Goal: Task Accomplishment & Management: Use online tool/utility

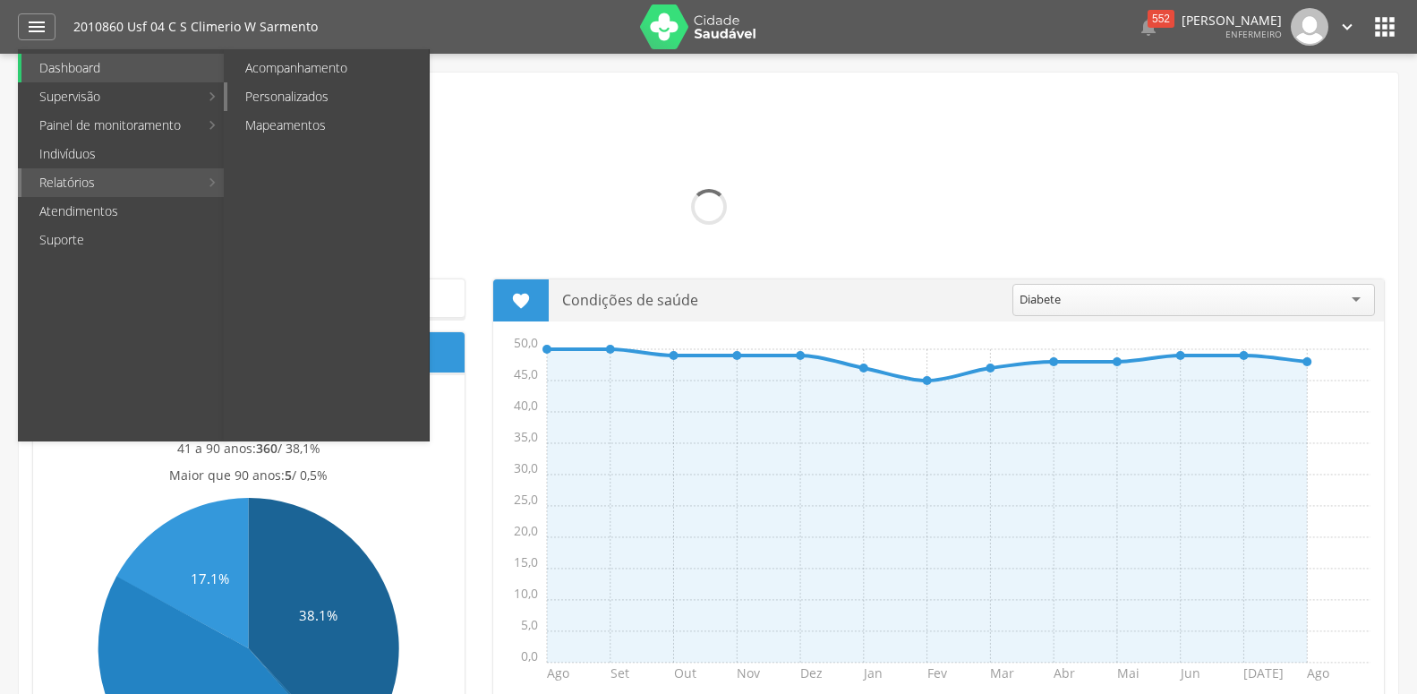
click at [264, 101] on link "Personalizados" at bounding box center [327, 96] width 201 height 29
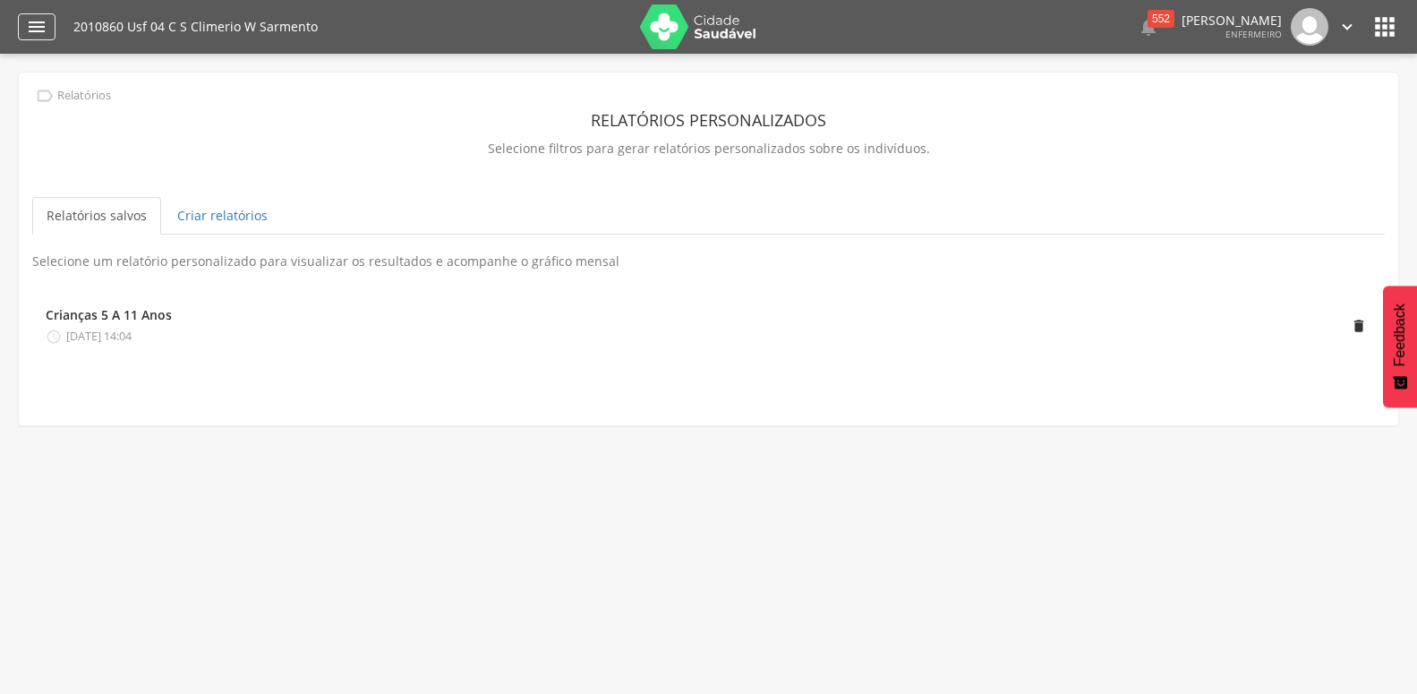
click at [38, 26] on icon "" at bounding box center [36, 26] width 21 height 21
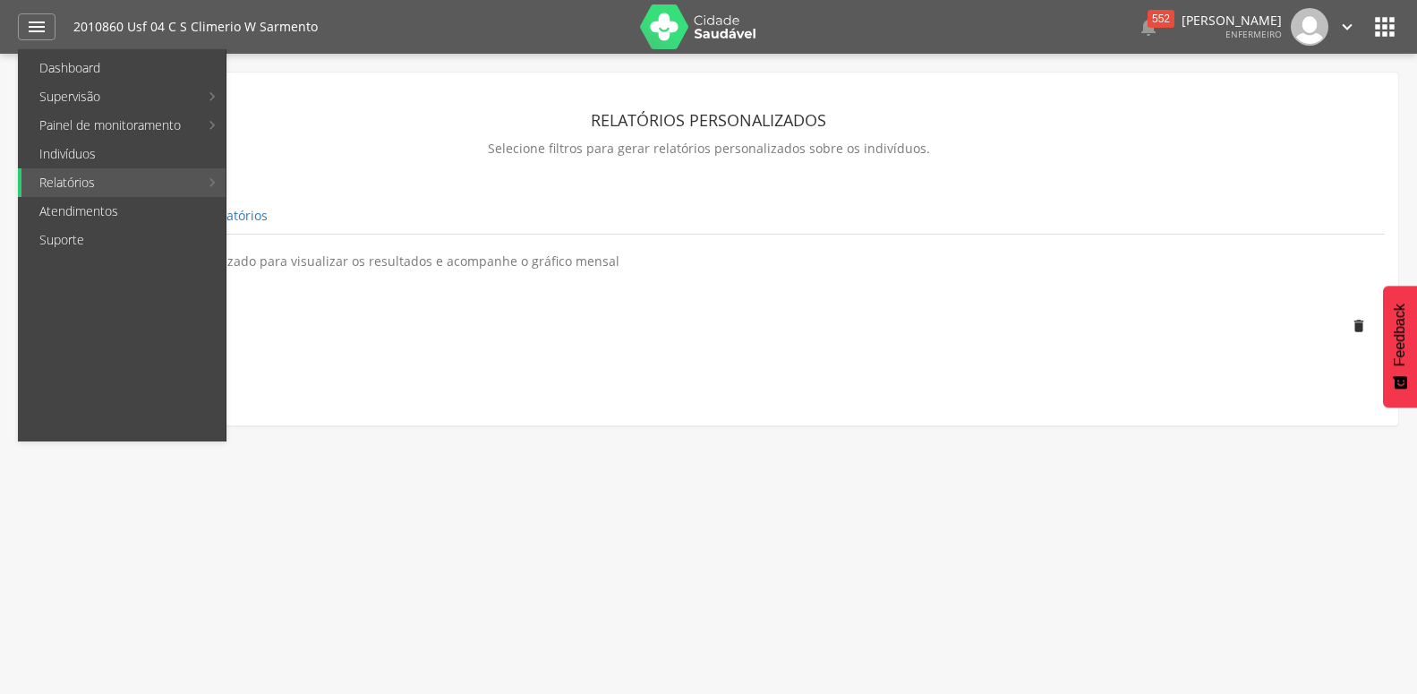
drag, startPoint x: 449, startPoint y: 141, endPoint x: 445, endPoint y: 154, distance: 13.9
click at [449, 143] on p "Selecione filtros para gerar relatórios personalizados sobre os indivíduos." at bounding box center [708, 148] width 1353 height 25
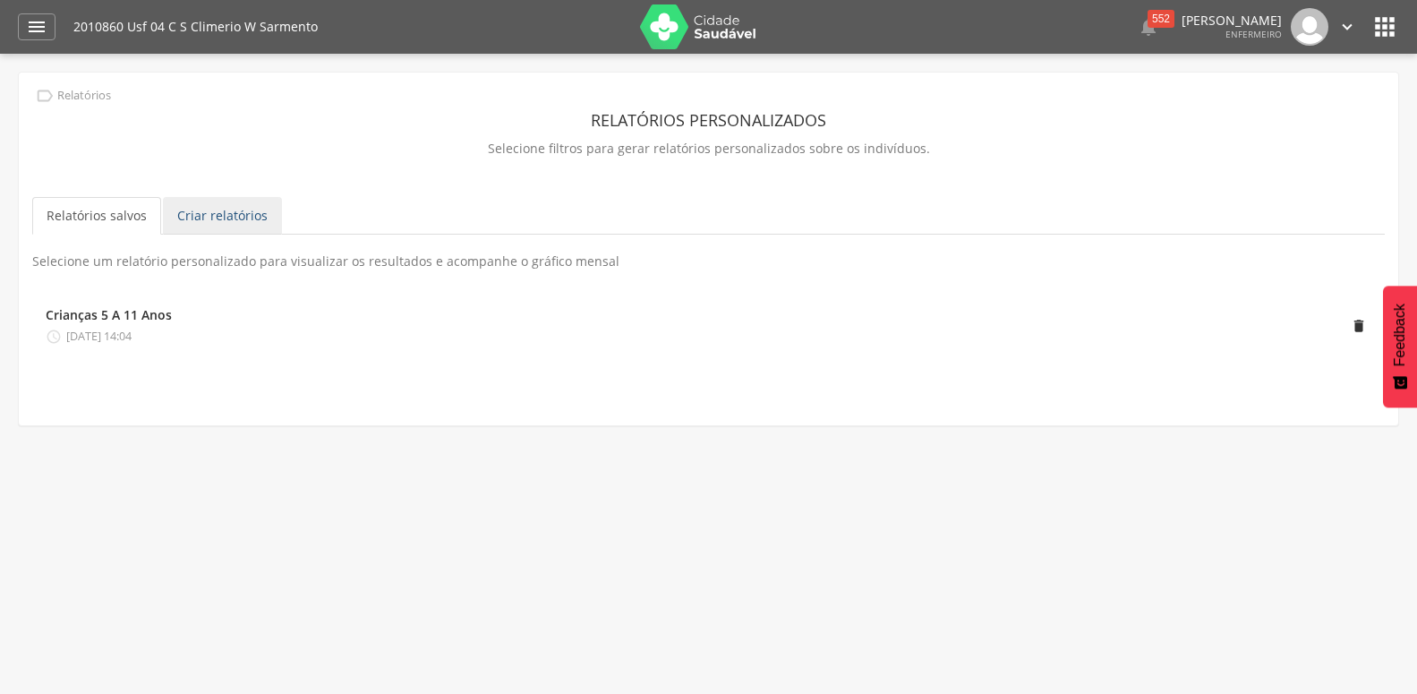
click at [244, 222] on link "Criar relatórios" at bounding box center [222, 216] width 119 height 38
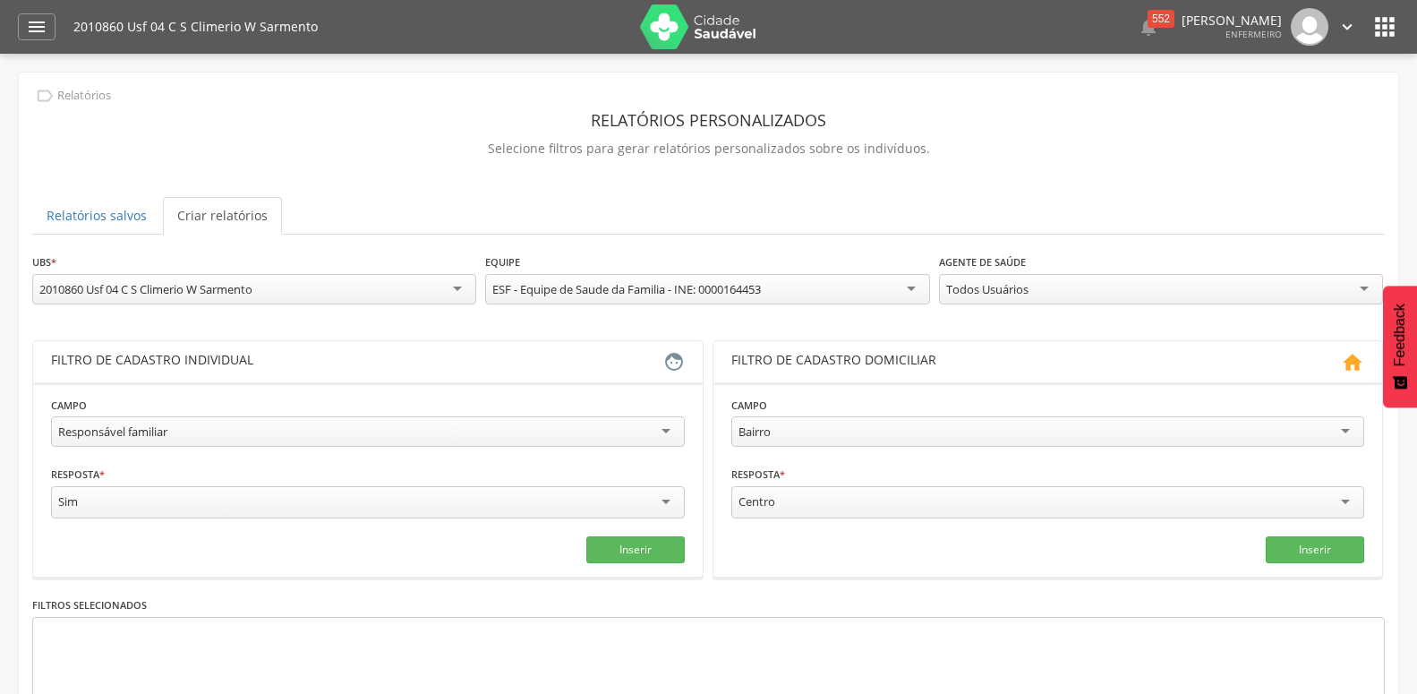
click at [280, 430] on div "Responsável familiar" at bounding box center [368, 431] width 634 height 30
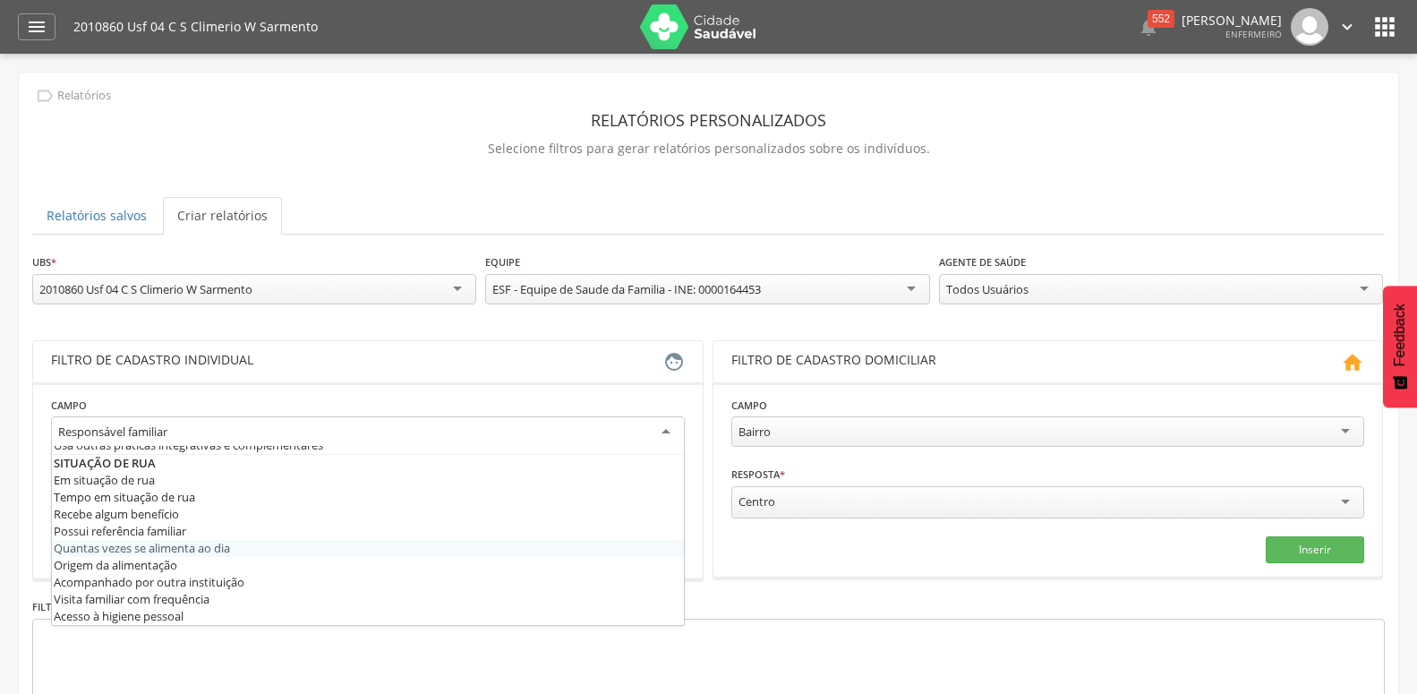
scroll to position [934, 0]
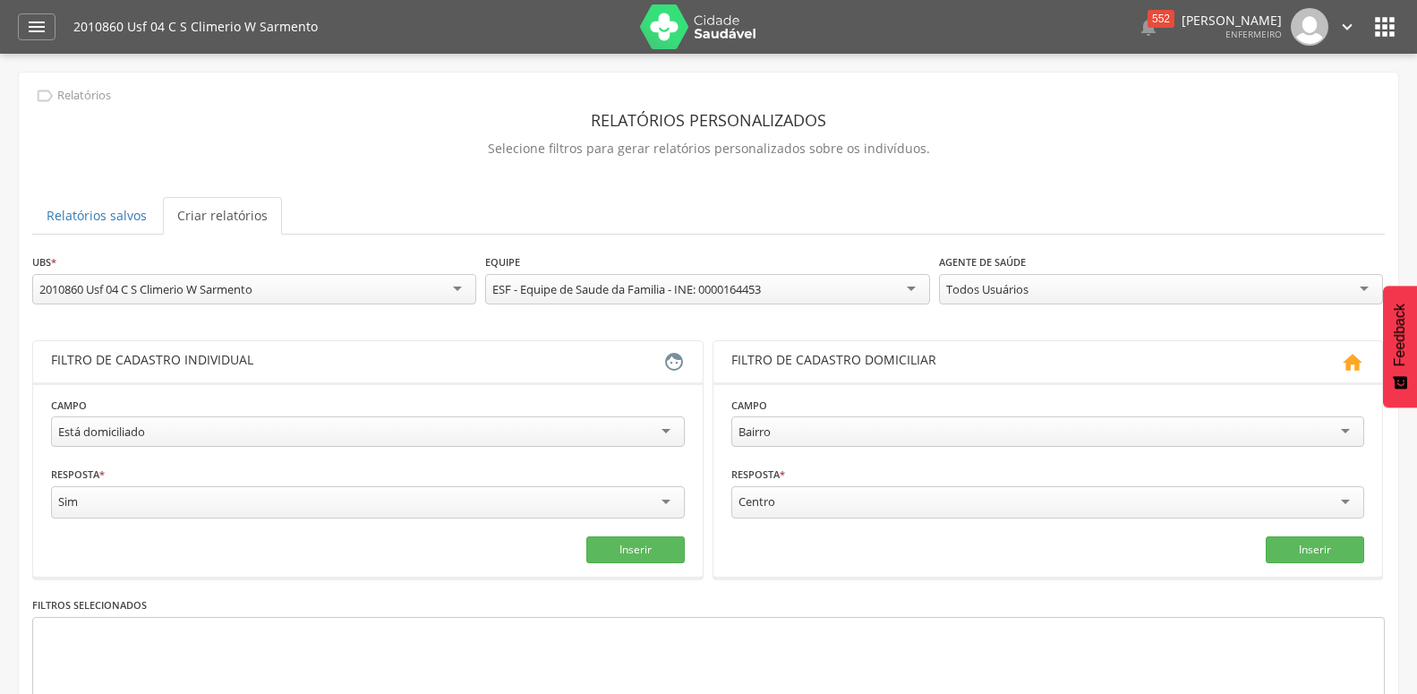
click at [1156, 297] on div "Todos Usuários" at bounding box center [1161, 289] width 444 height 30
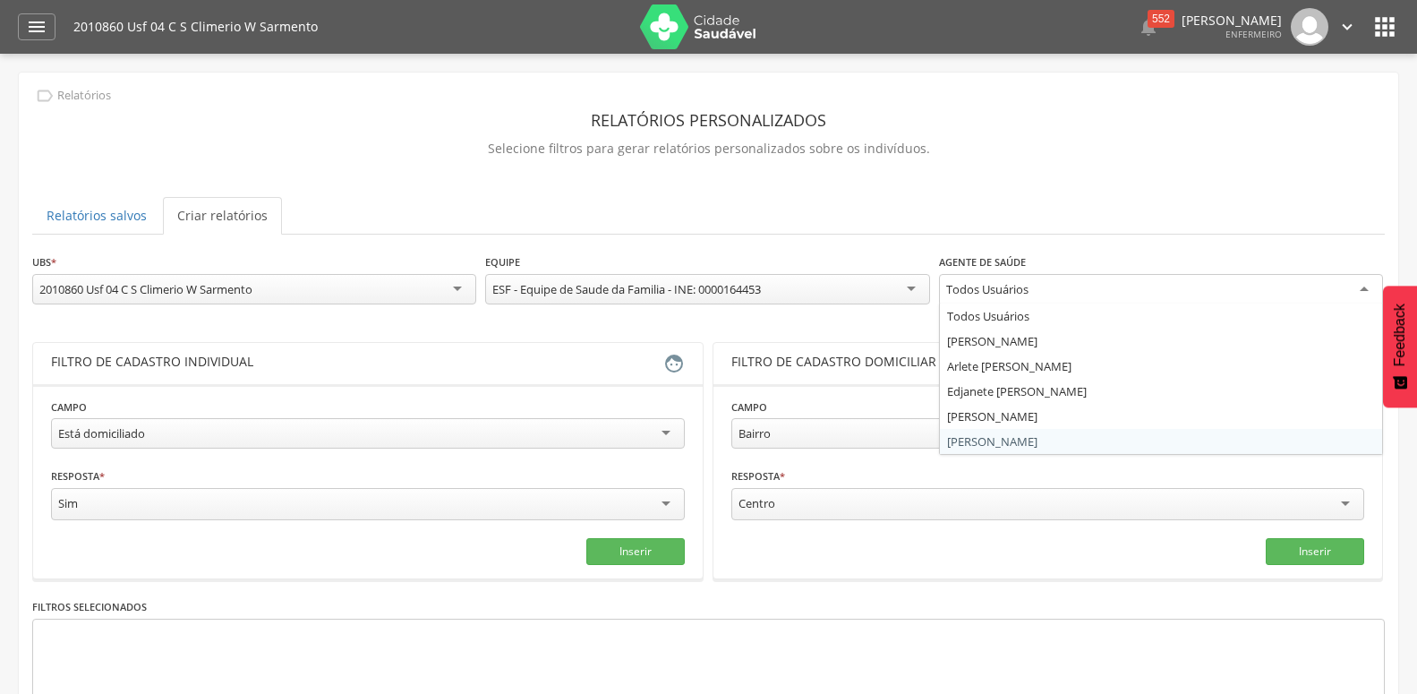
click at [1044, 443] on div "**********" at bounding box center [708, 525] width 1353 height 544
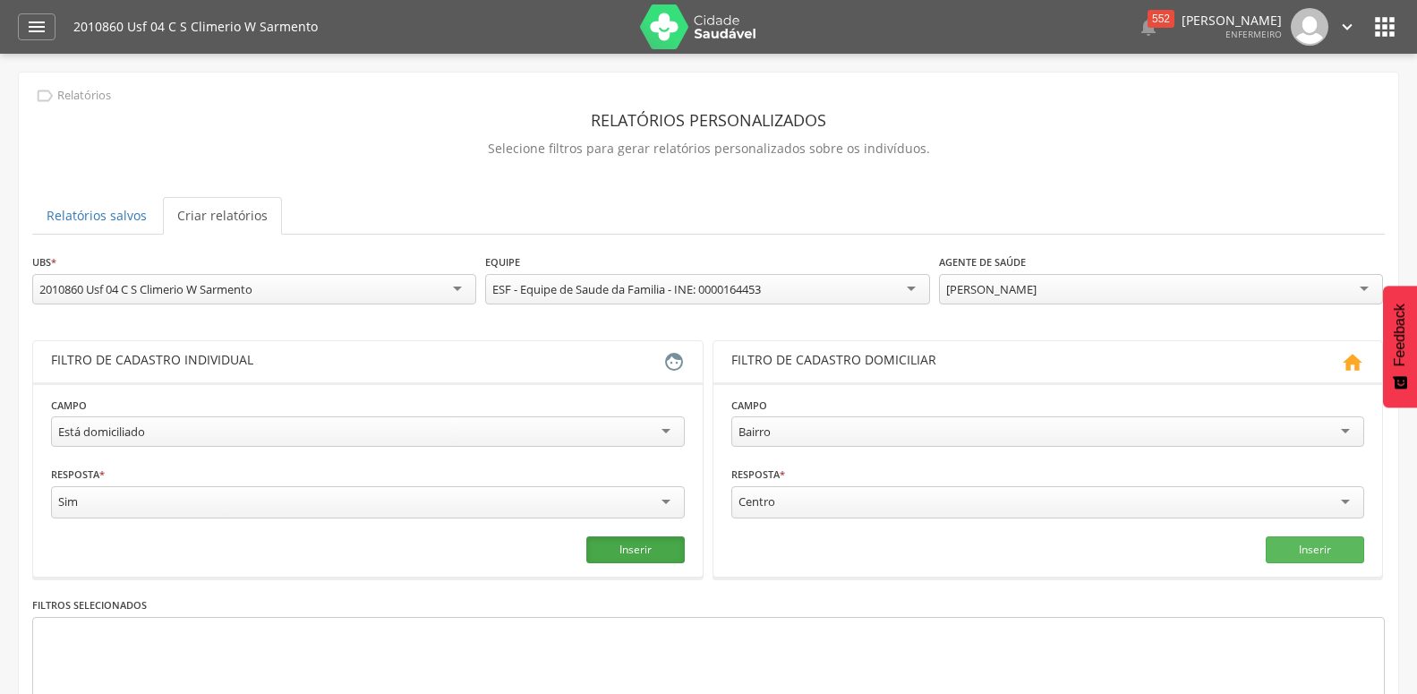
click at [624, 544] on button "Inserir" at bounding box center [635, 549] width 98 height 27
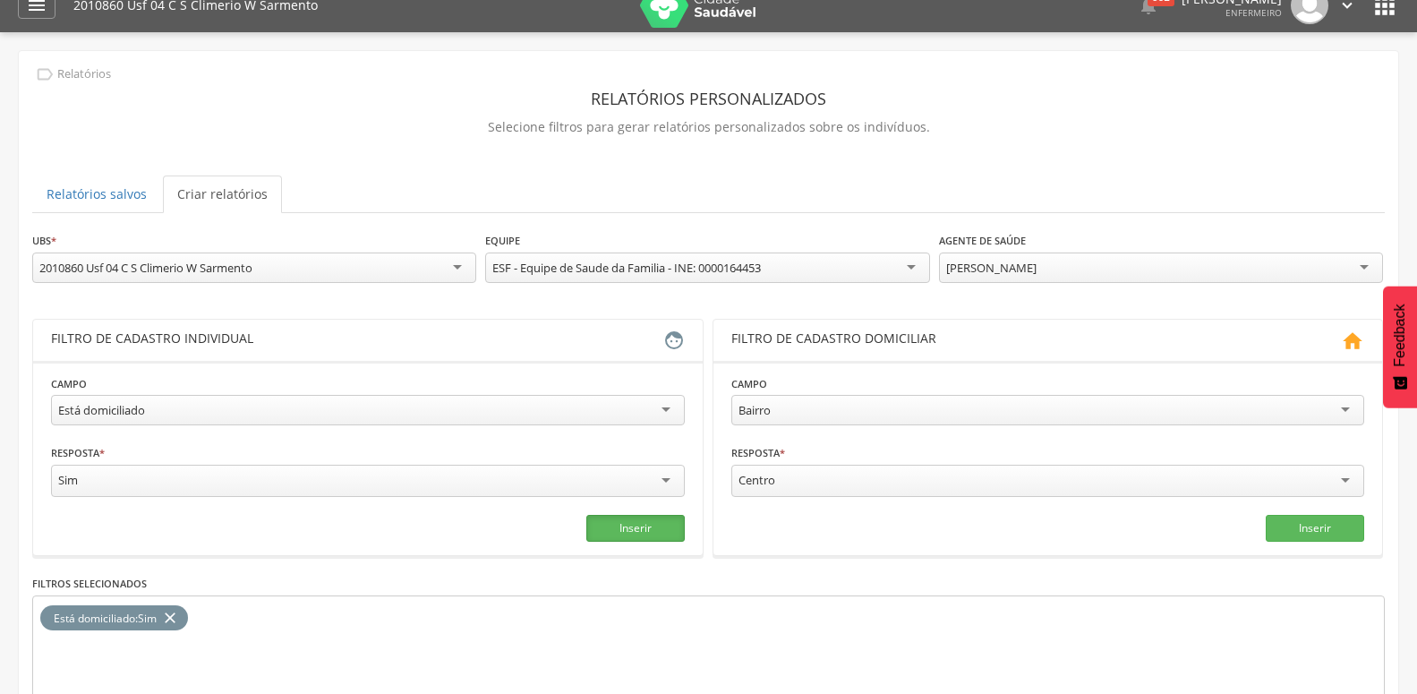
scroll to position [0, 0]
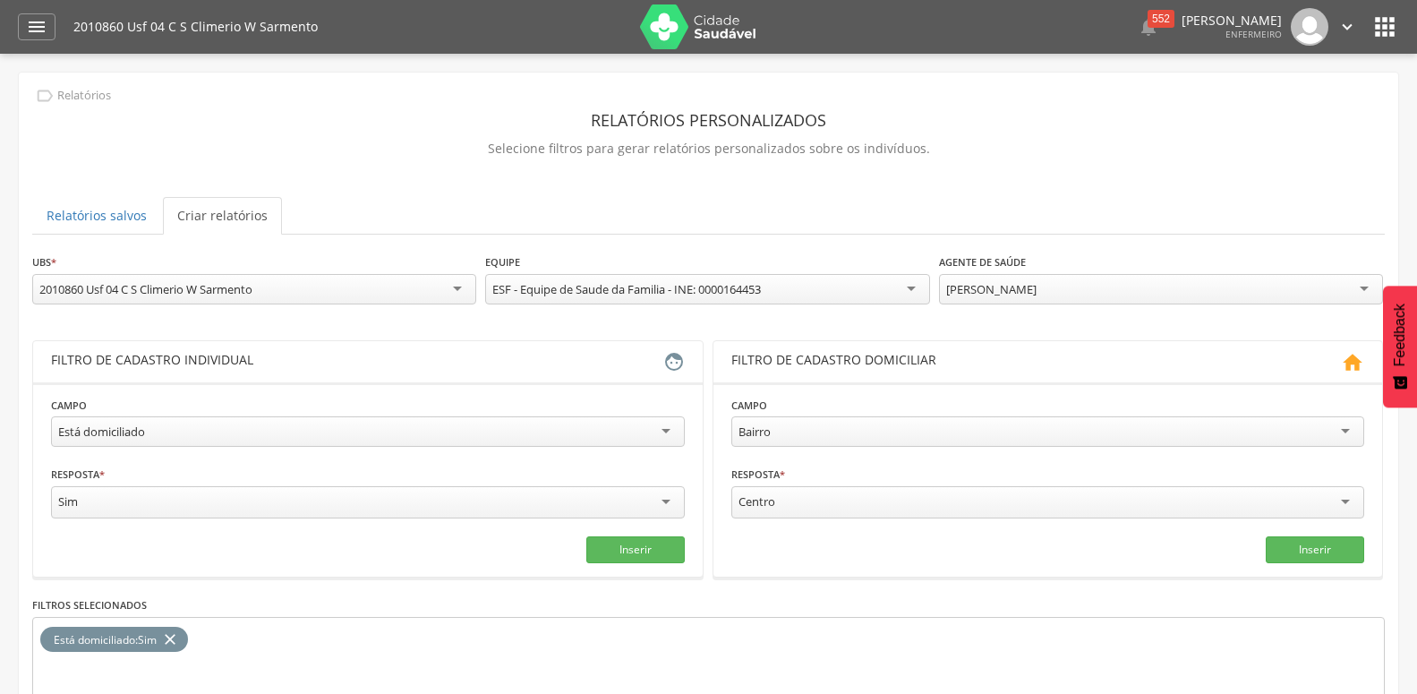
click at [1098, 280] on div "[PERSON_NAME]" at bounding box center [1161, 289] width 444 height 30
click at [997, 422] on div "**********" at bounding box center [708, 524] width 1353 height 543
click at [174, 633] on icon "close" at bounding box center [170, 640] width 18 height 26
click at [645, 552] on button "Inserir" at bounding box center [635, 549] width 98 height 27
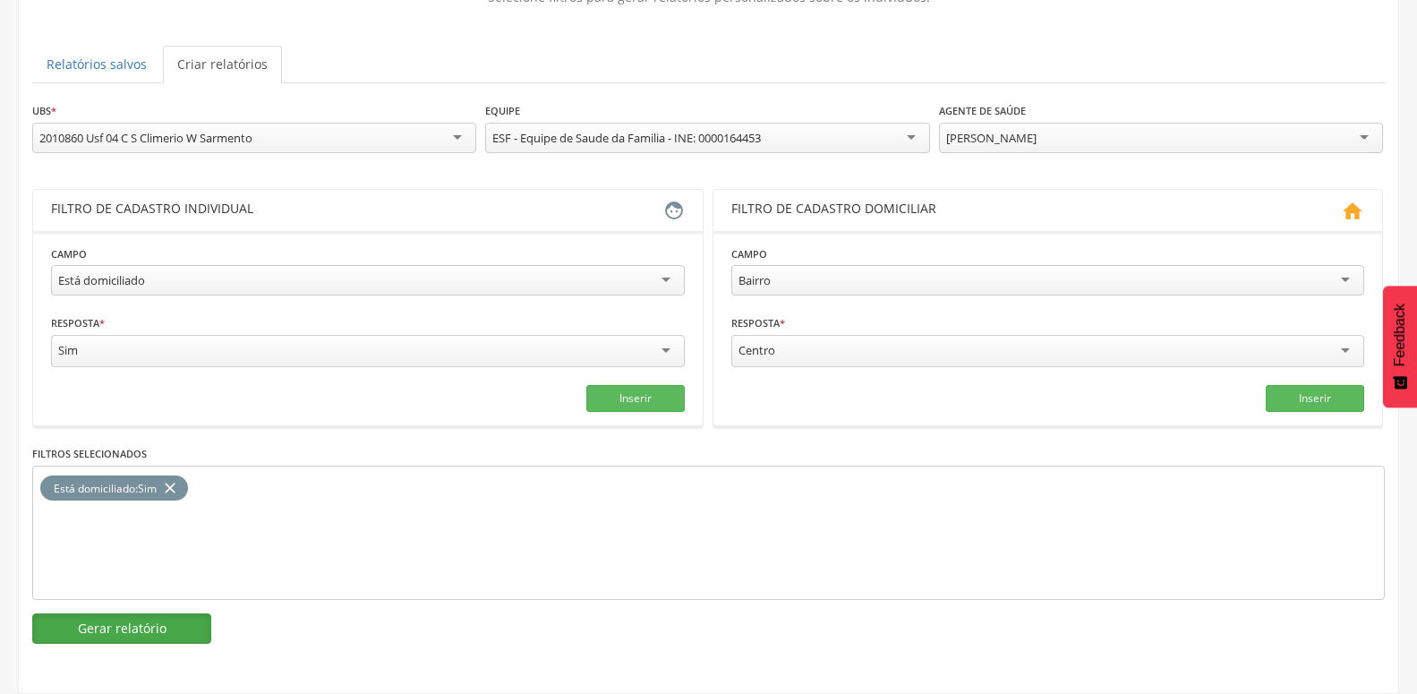
click at [158, 621] on button "Gerar relatório" at bounding box center [121, 628] width 179 height 30
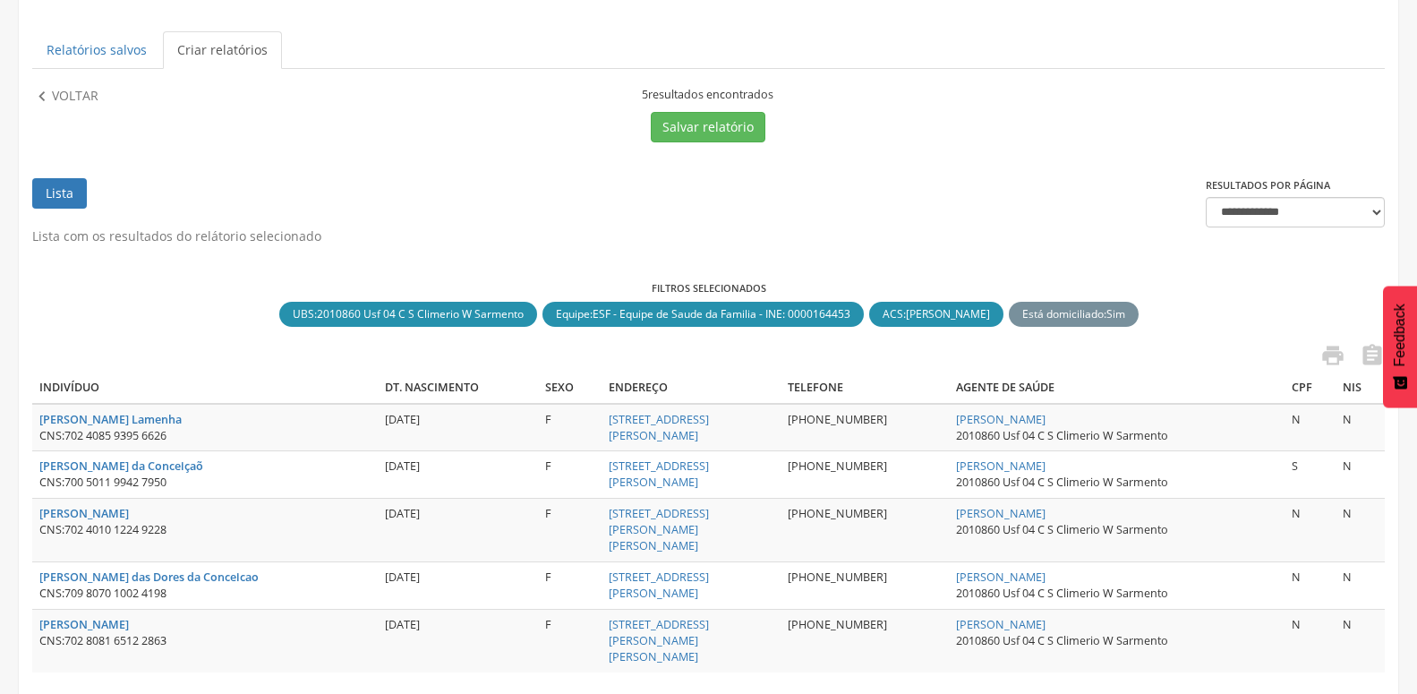
scroll to position [264, 0]
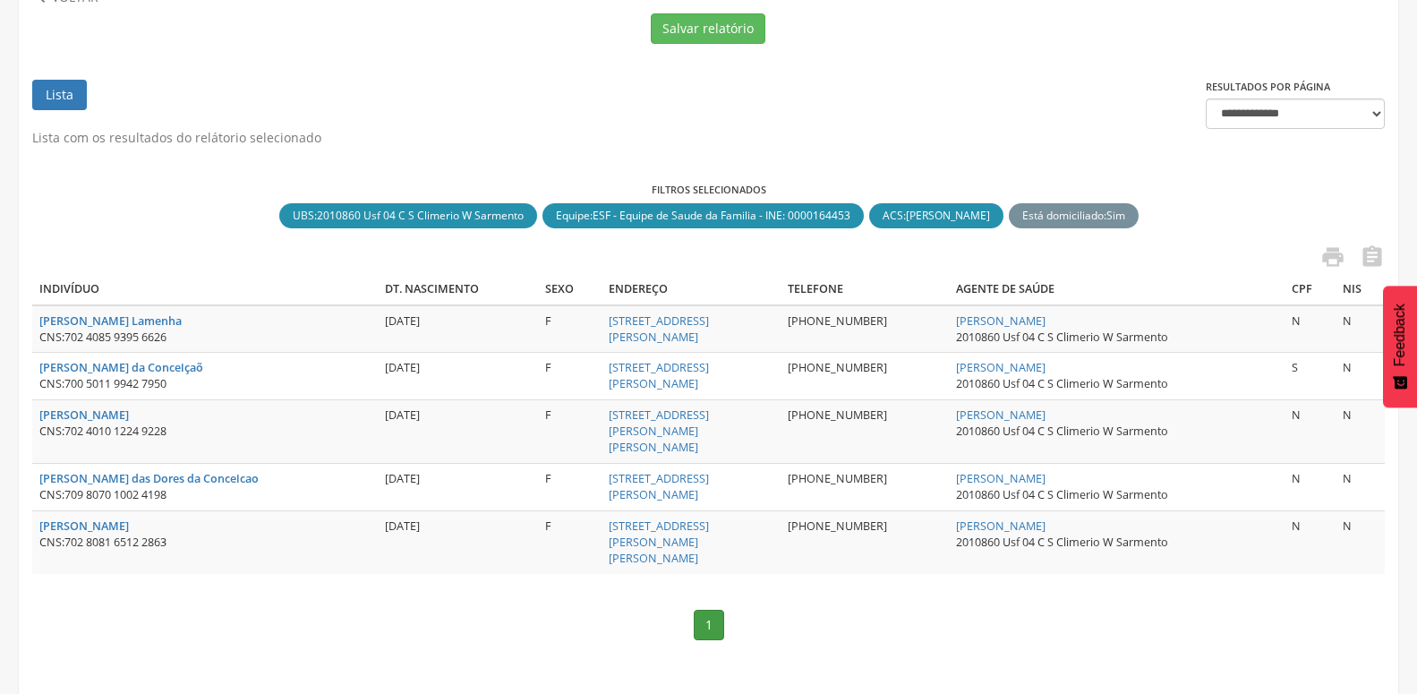
drag, startPoint x: 66, startPoint y: 384, endPoint x: 218, endPoint y: 384, distance: 152.2
click at [218, 384] on div "CNS: 700 5011 9942 7950" at bounding box center [204, 384] width 331 height 16
copy div "700 5011 9942 7950"
drag, startPoint x: 67, startPoint y: 484, endPoint x: 220, endPoint y: 482, distance: 153.1
click at [246, 487] on div "CNS: 709 8070 1002 4198" at bounding box center [204, 495] width 331 height 16
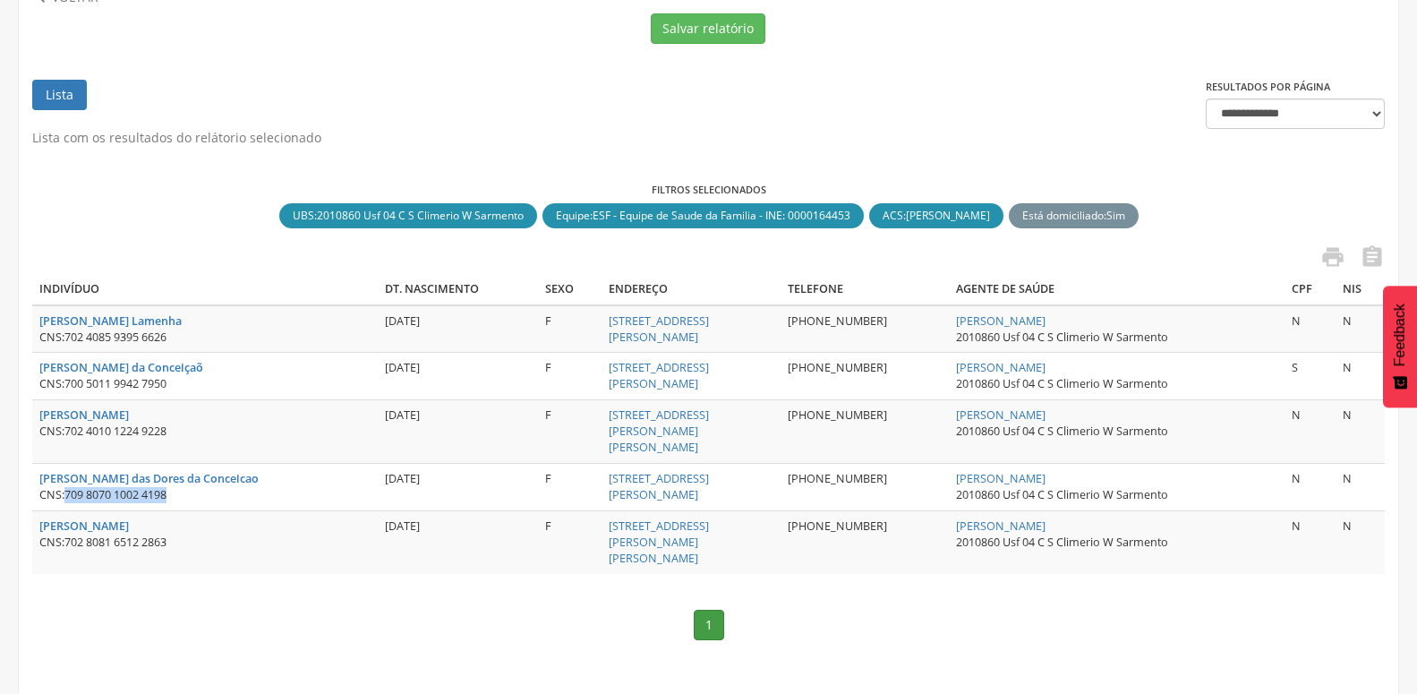
copy span "709 8070 1002 4198"
drag, startPoint x: 68, startPoint y: 528, endPoint x: 219, endPoint y: 528, distance: 151.3
click at [219, 535] on div "CNS: 702 8081 6512 2863" at bounding box center [204, 543] width 331 height 16
copy span "702 8081 6512 2863"
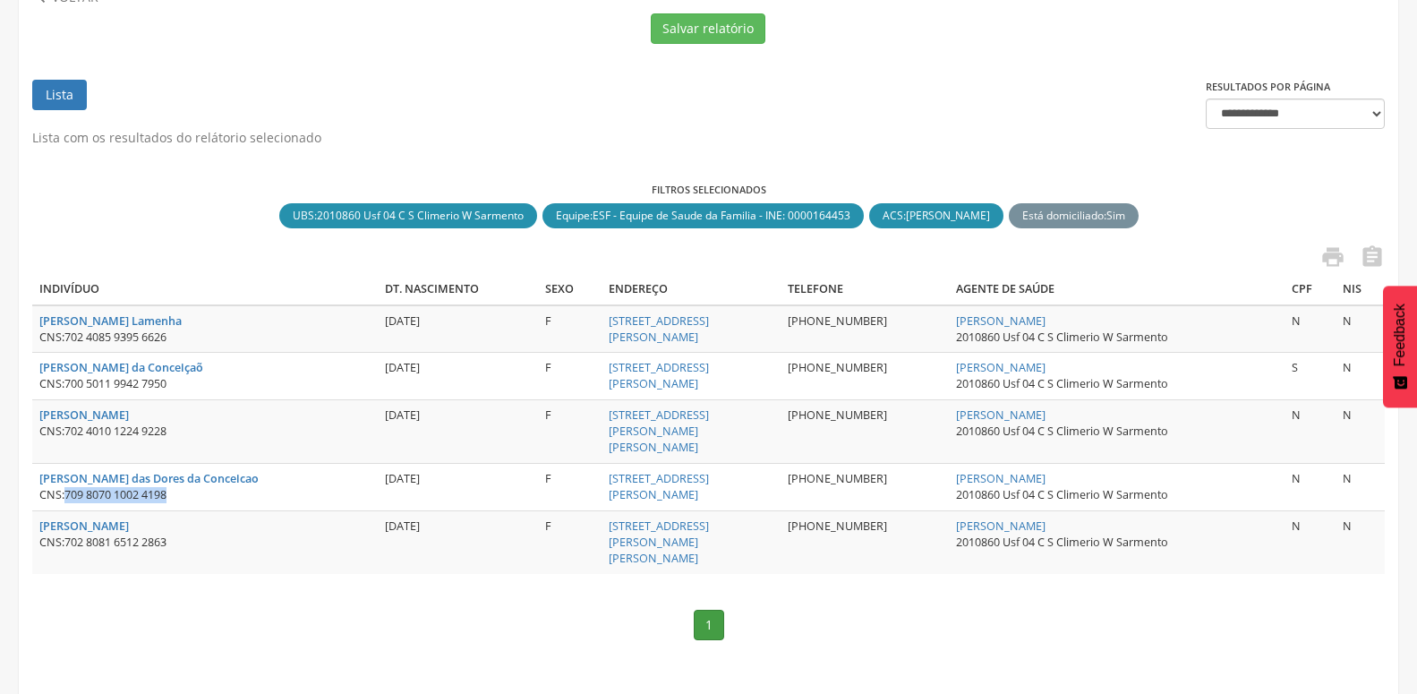
drag, startPoint x: 64, startPoint y: 476, endPoint x: 230, endPoint y: 476, distance: 166.5
click at [242, 487] on div "CNS: 709 8070 1002 4198" at bounding box center [204, 495] width 331 height 16
copy div "709 8070 1002 4198"
drag, startPoint x: 68, startPoint y: 387, endPoint x: 193, endPoint y: 387, distance: 124.5
click at [193, 387] on div "CNS: 700 5011 9942 7950" at bounding box center [204, 384] width 331 height 16
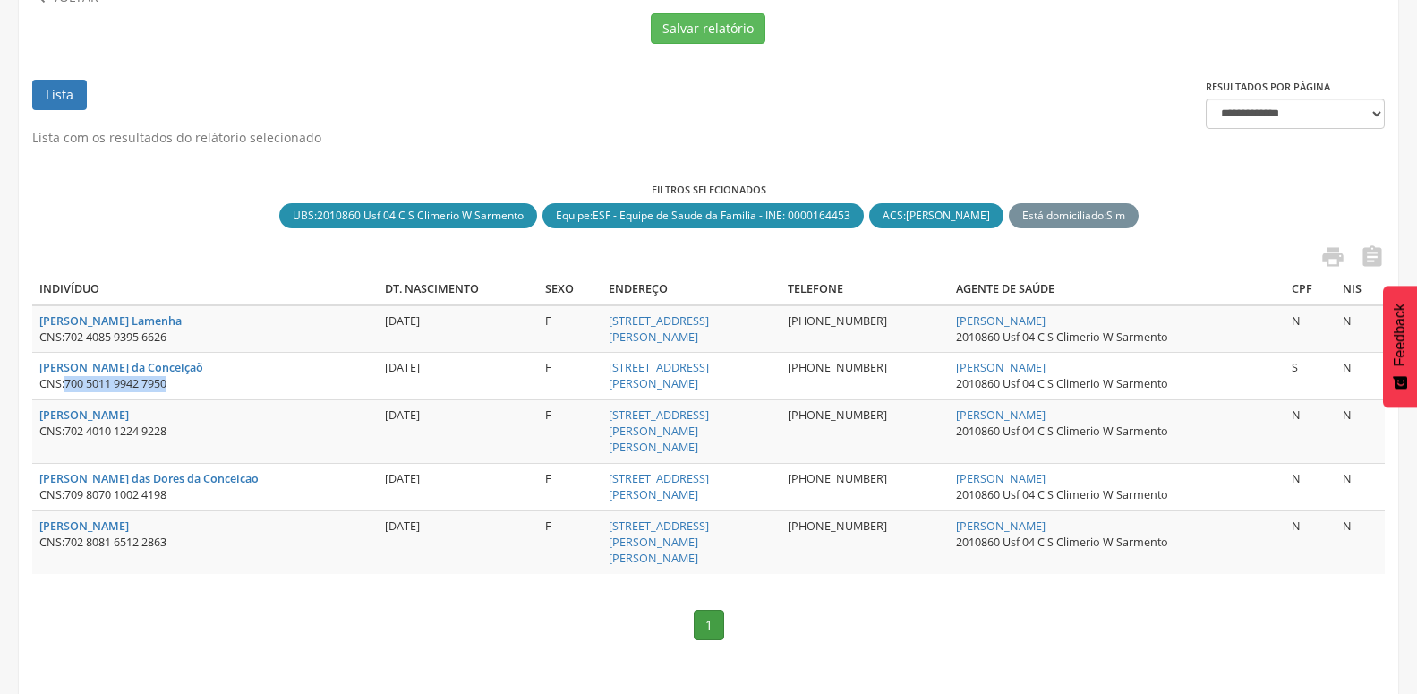
copy span "700 5011 9942 7950"
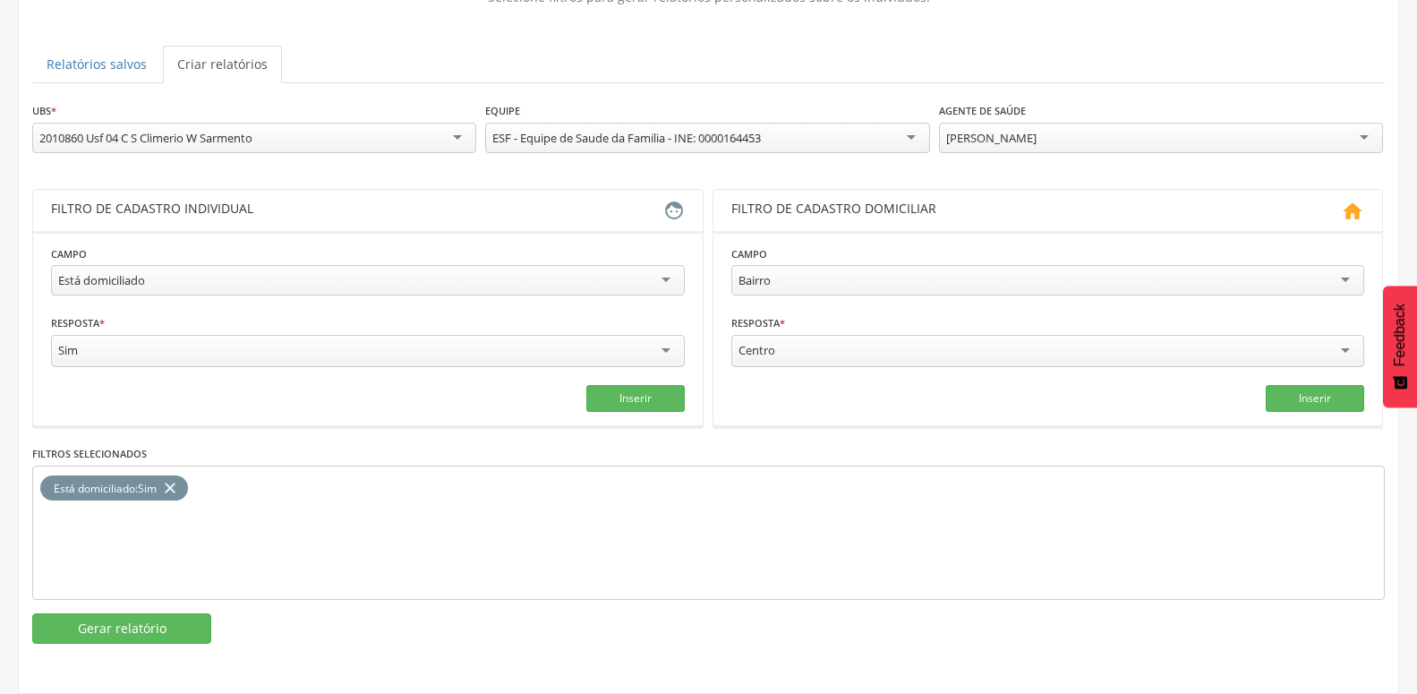
click at [255, 269] on div "Está domiciliado" at bounding box center [368, 280] width 634 height 30
click at [167, 475] on icon "close" at bounding box center [170, 488] width 18 height 26
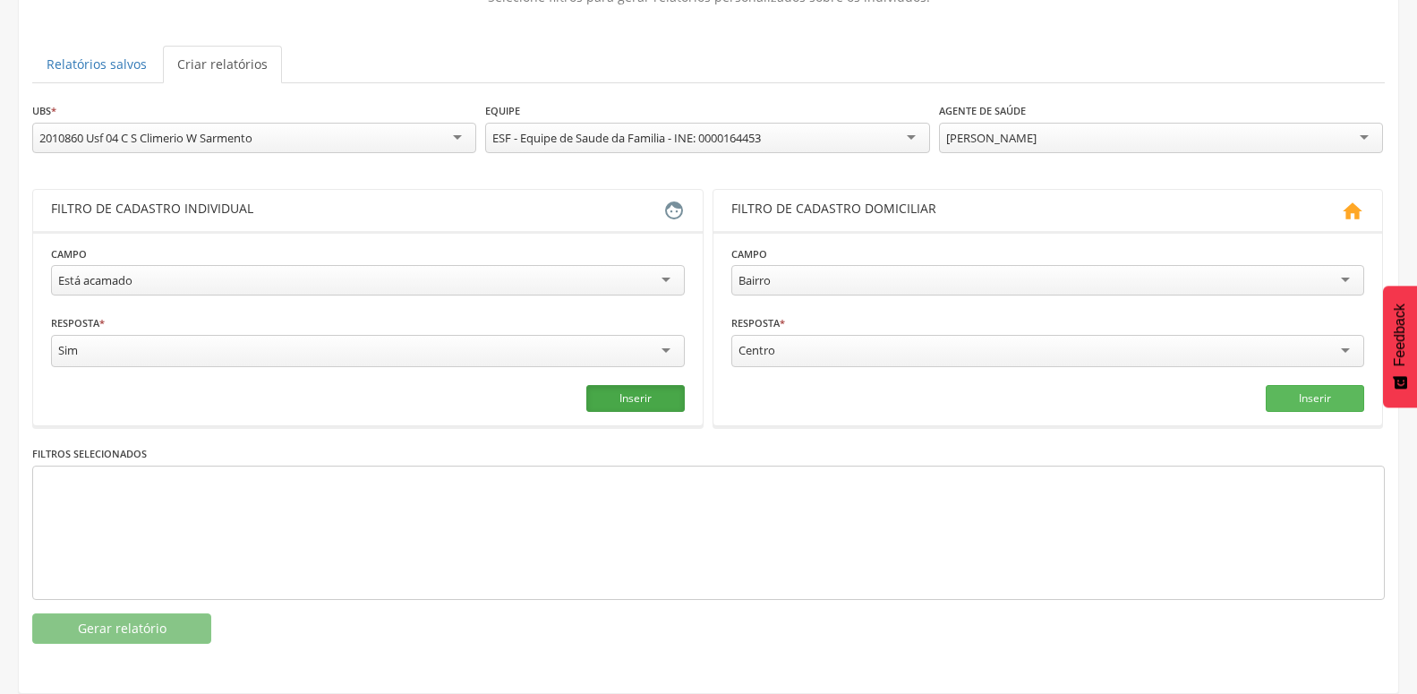
click at [615, 385] on button "Inserir" at bounding box center [635, 398] width 98 height 27
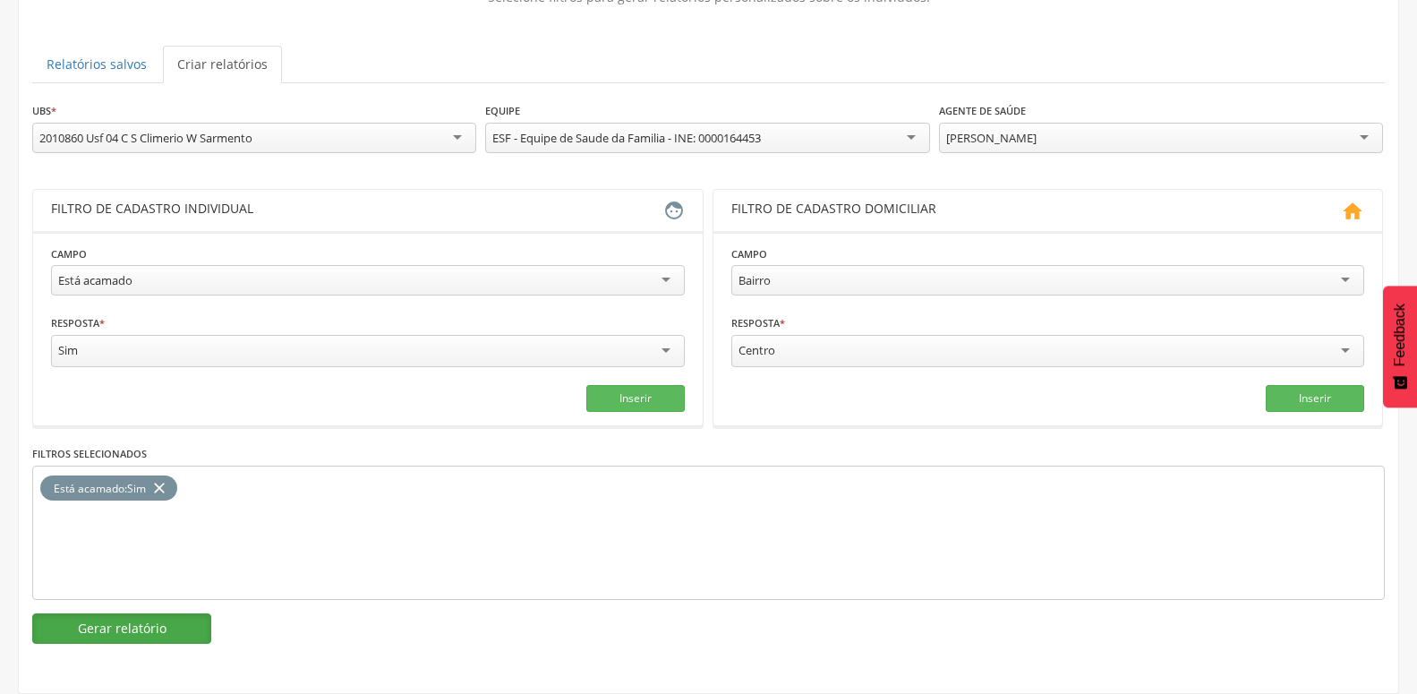
click at [178, 622] on button "Gerar relatório" at bounding box center [121, 628] width 179 height 30
